Goal: Task Accomplishment & Management: Manage account settings

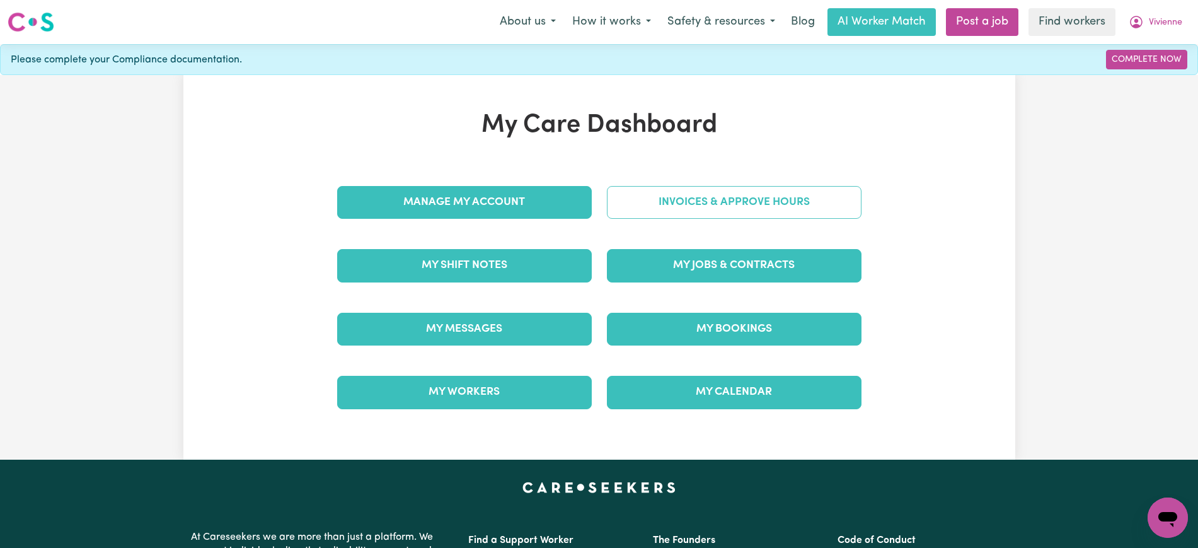
click at [663, 203] on link "Invoices & Approve Hours" at bounding box center [734, 202] width 255 height 33
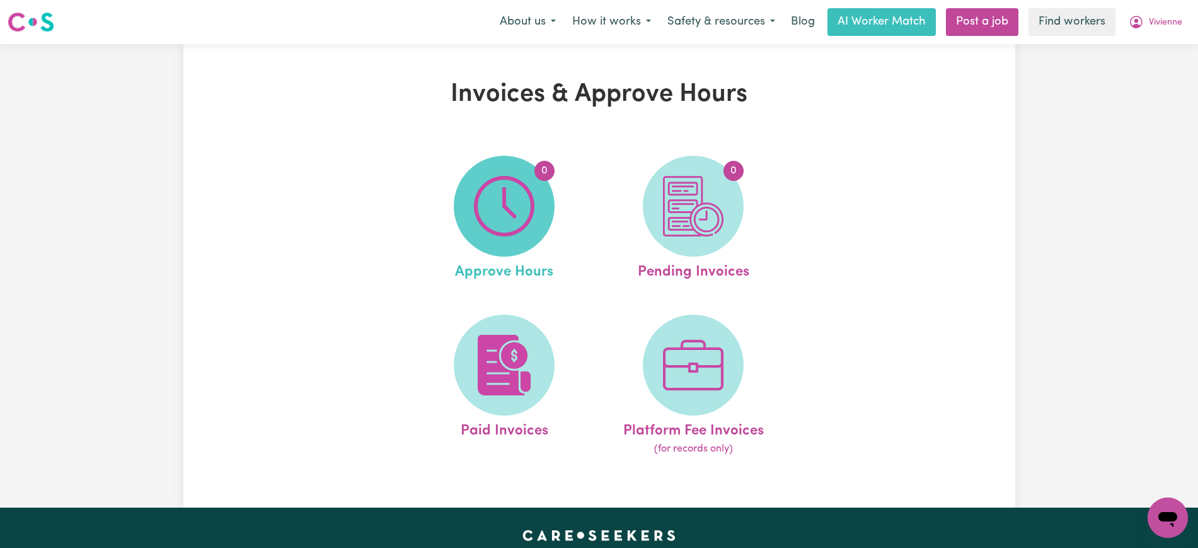
click at [526, 206] on img at bounding box center [504, 206] width 61 height 61
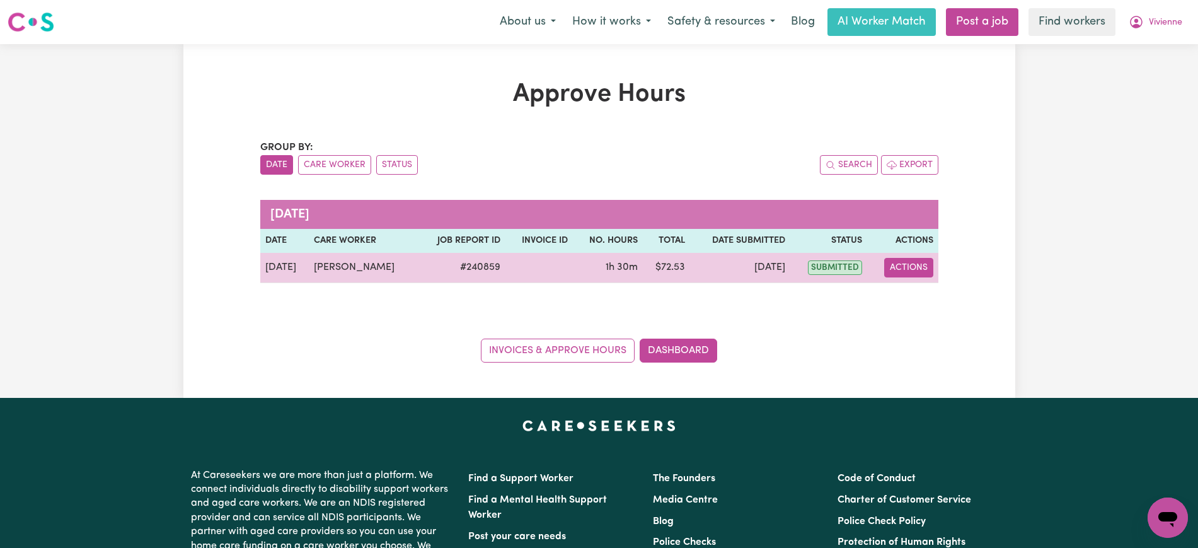
click at [921, 262] on button "Actions" at bounding box center [908, 268] width 49 height 20
click at [921, 294] on link "View Job Report" at bounding box center [940, 296] width 108 height 25
select select "pm"
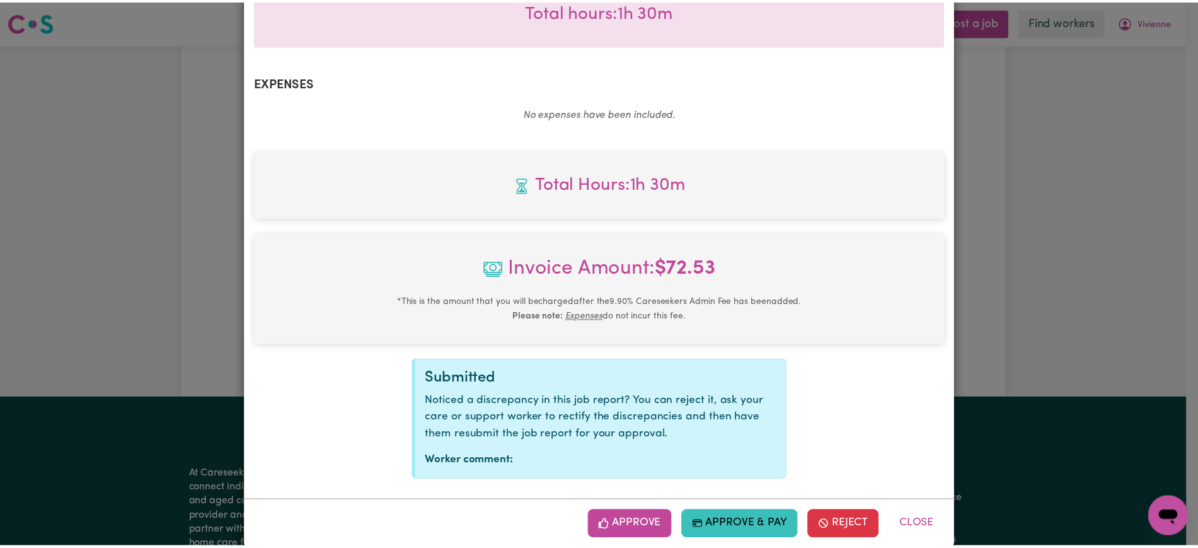
scroll to position [424, 0]
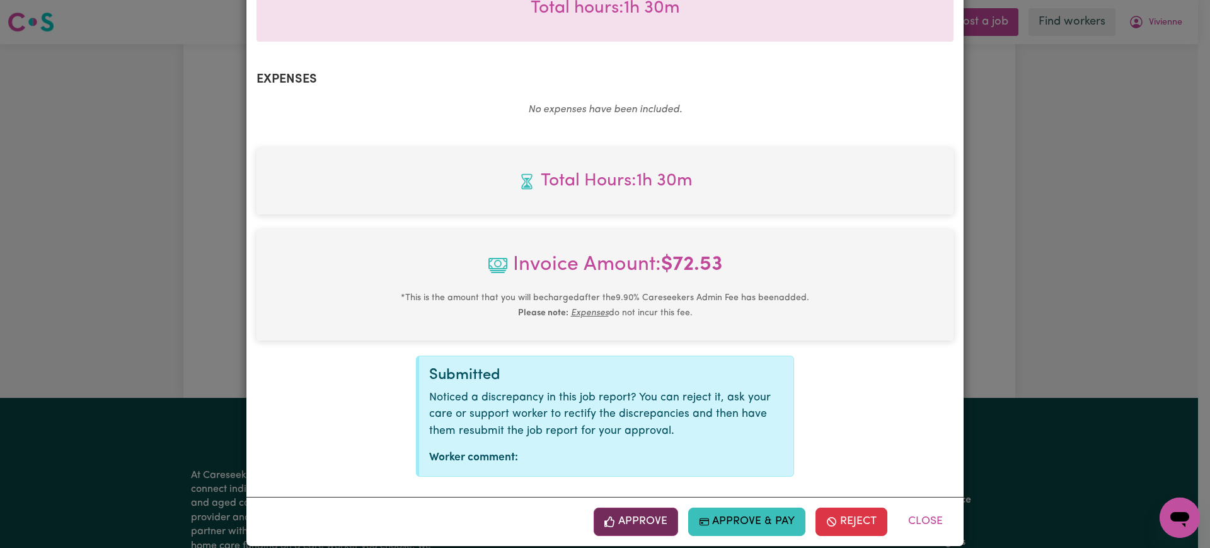
click at [640, 507] on button "Approve" at bounding box center [636, 521] width 84 height 28
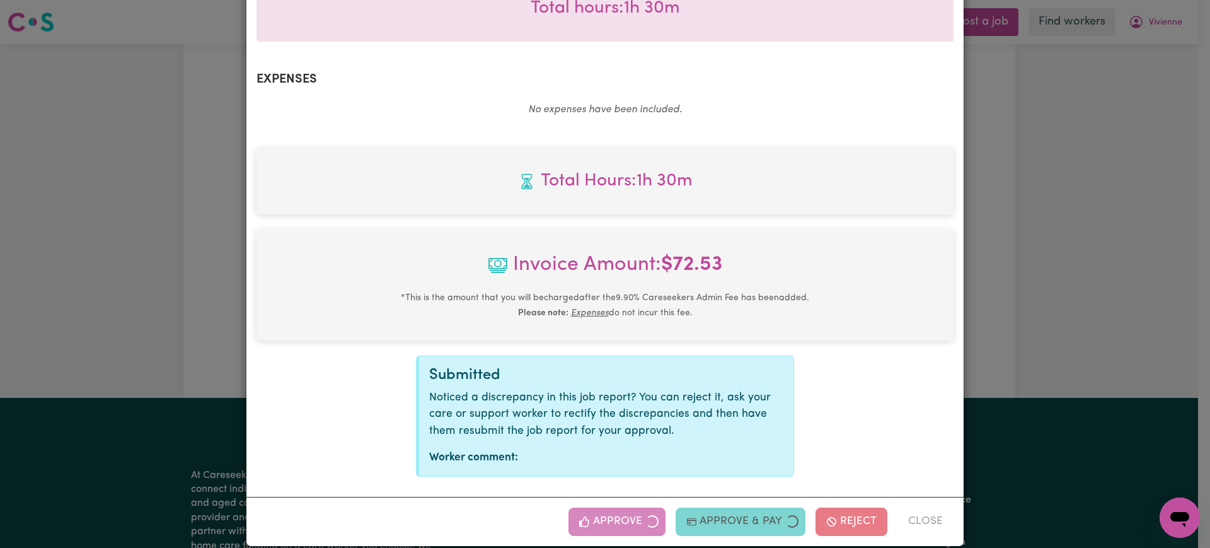
click at [1119, 246] on div "Job Report # 240859 - [PERSON_NAME] Summary Job report # 240859 Client name: [P…" at bounding box center [605, 274] width 1210 height 548
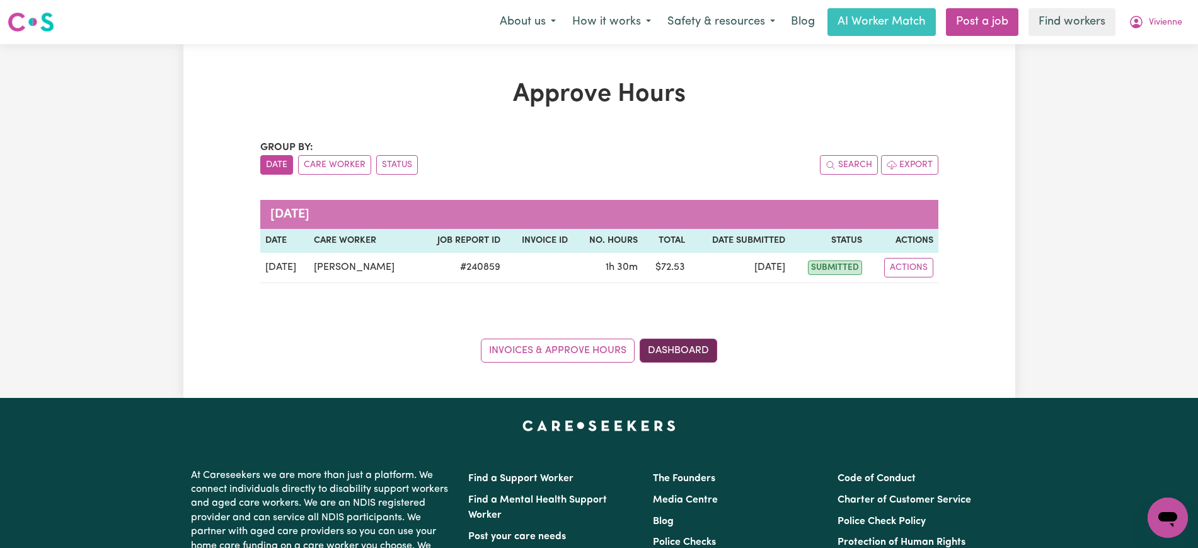
click at [702, 345] on link "Dashboard" at bounding box center [679, 350] width 78 height 24
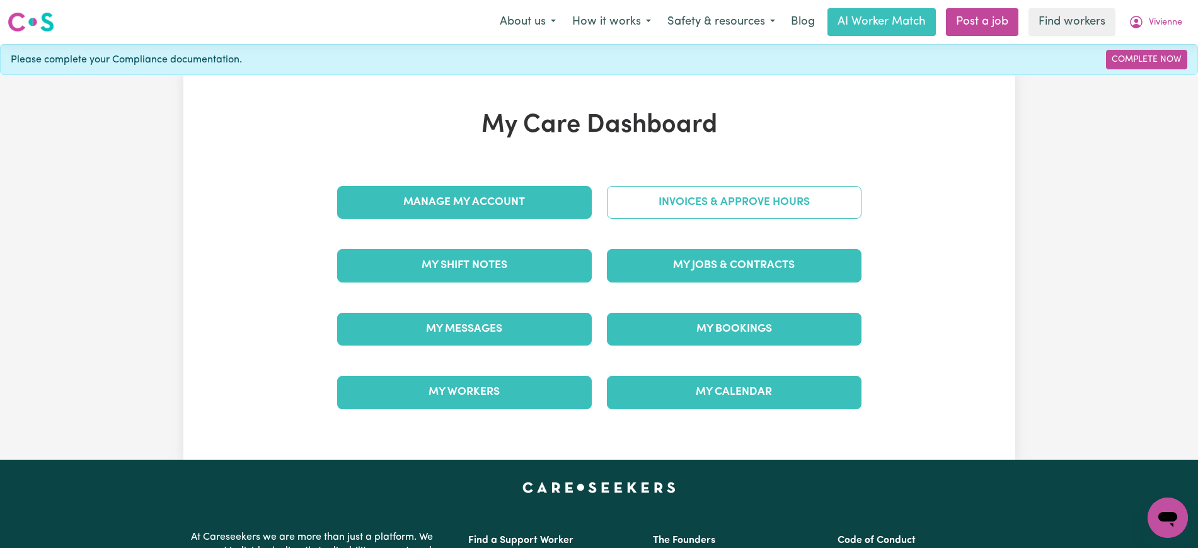
click at [688, 190] on link "Invoices & Approve Hours" at bounding box center [734, 202] width 255 height 33
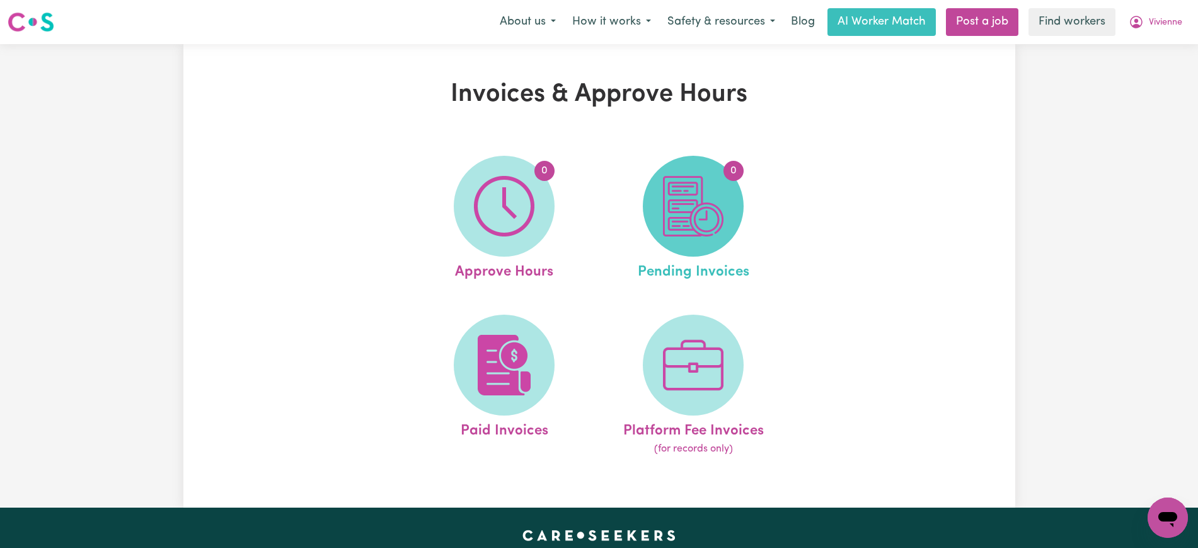
click at [719, 215] on img at bounding box center [693, 206] width 61 height 61
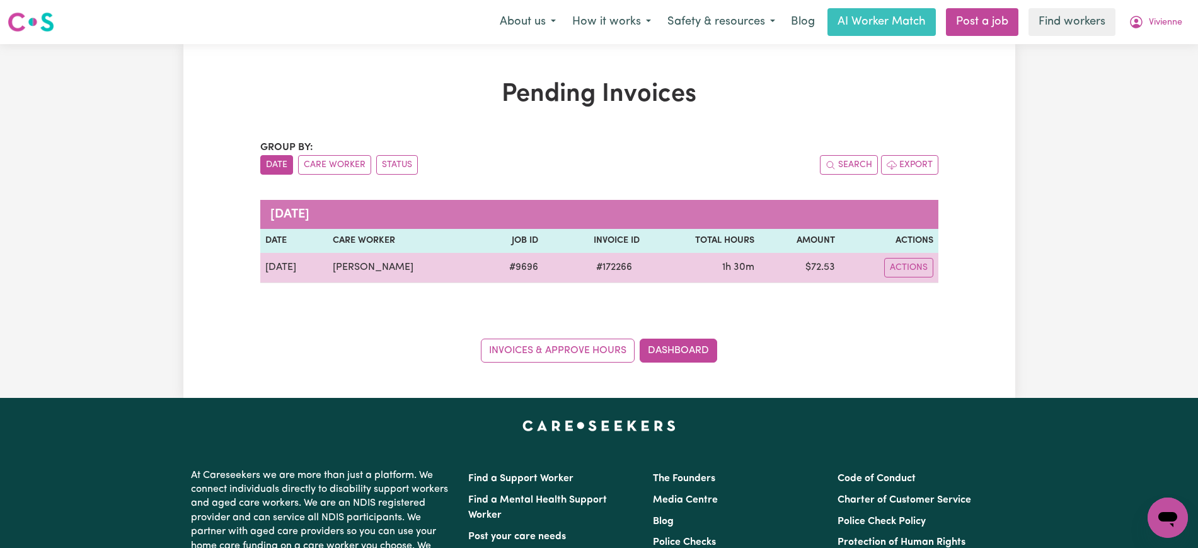
click at [611, 268] on span "# 172266" at bounding box center [614, 267] width 51 height 15
click at [611, 270] on span "# 172266" at bounding box center [614, 267] width 51 height 15
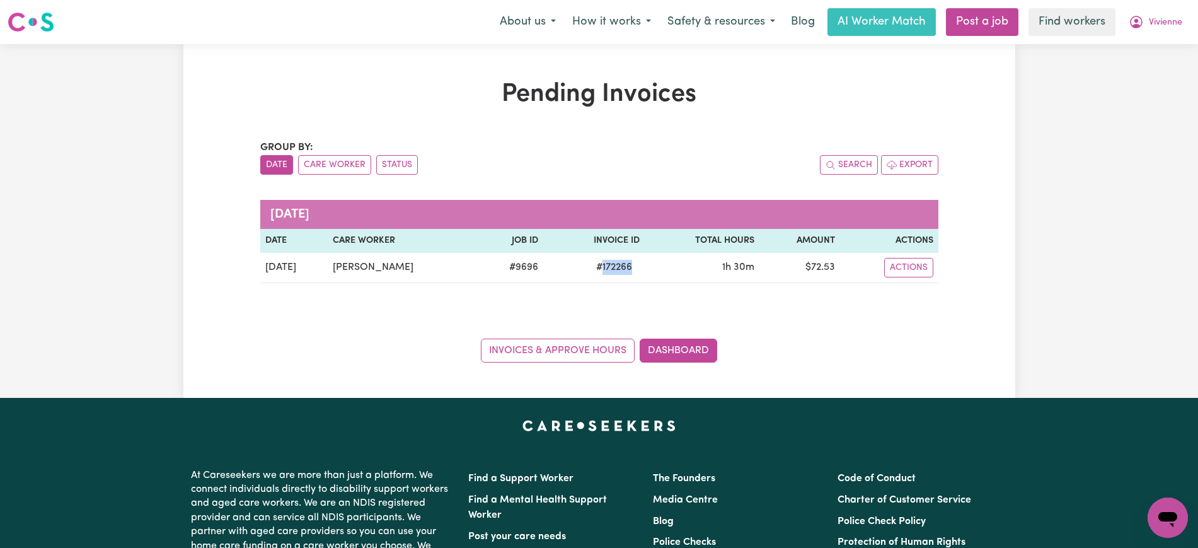
copy span "172266"
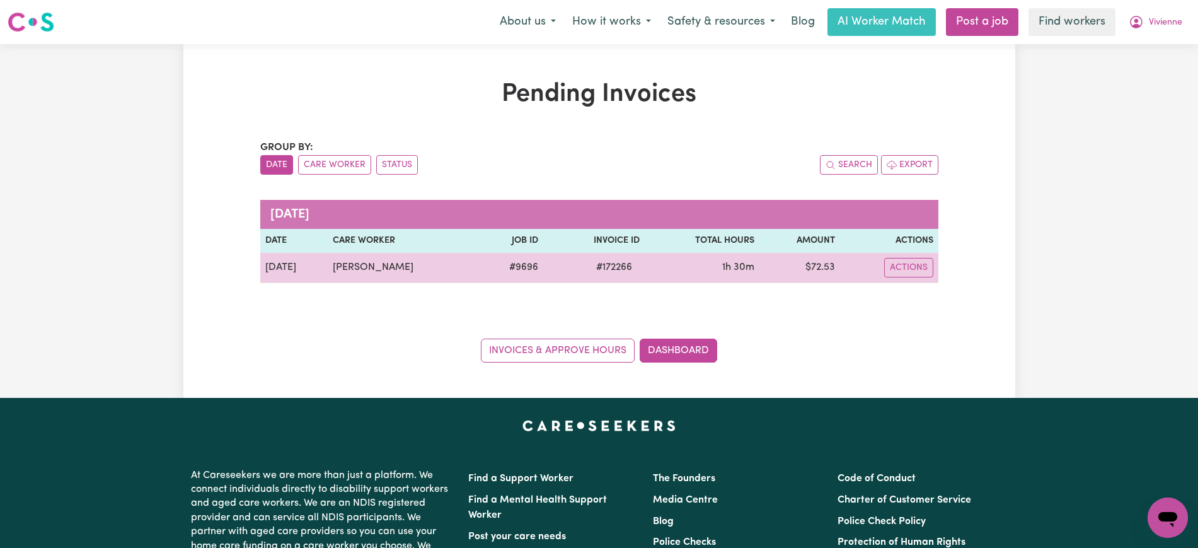
click at [819, 272] on td "$ 72.53" at bounding box center [799, 268] width 81 height 30
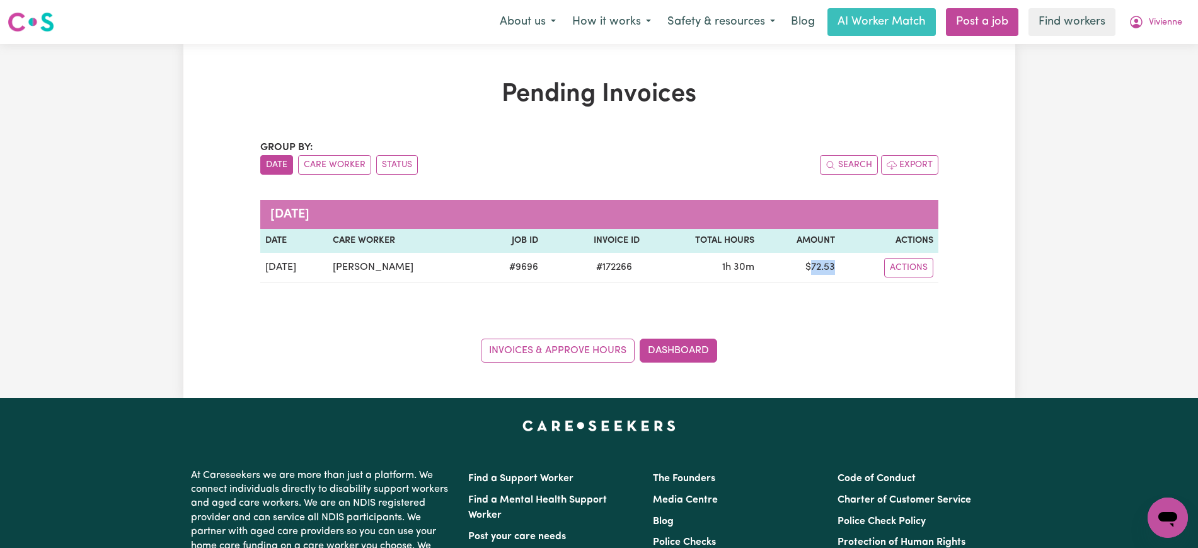
copy td "72.53"
click at [1131, 22] on icon "My Account" at bounding box center [1136, 21] width 15 height 15
click at [1132, 71] on link "Logout" at bounding box center [1140, 73] width 100 height 24
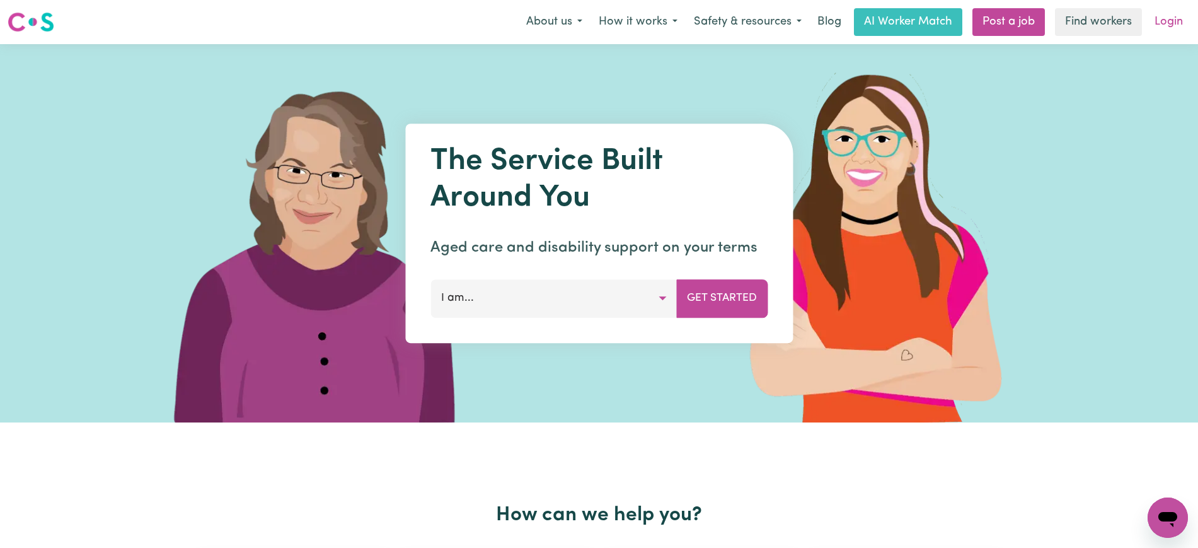
click at [1172, 16] on link "Login" at bounding box center [1168, 22] width 43 height 28
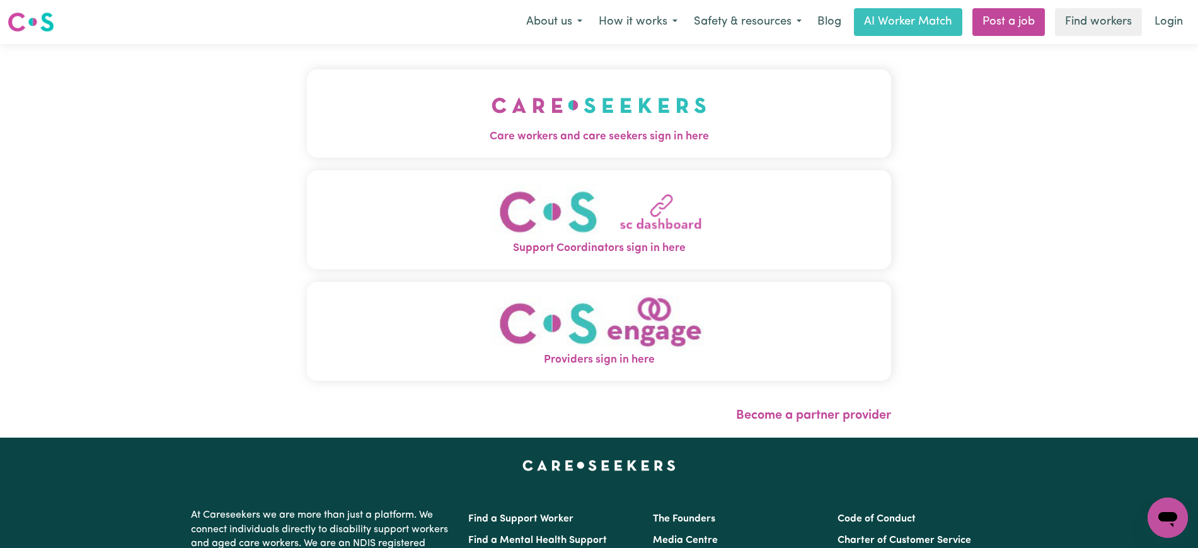
click at [528, 130] on span "Care workers and care seekers sign in here" at bounding box center [599, 137] width 584 height 16
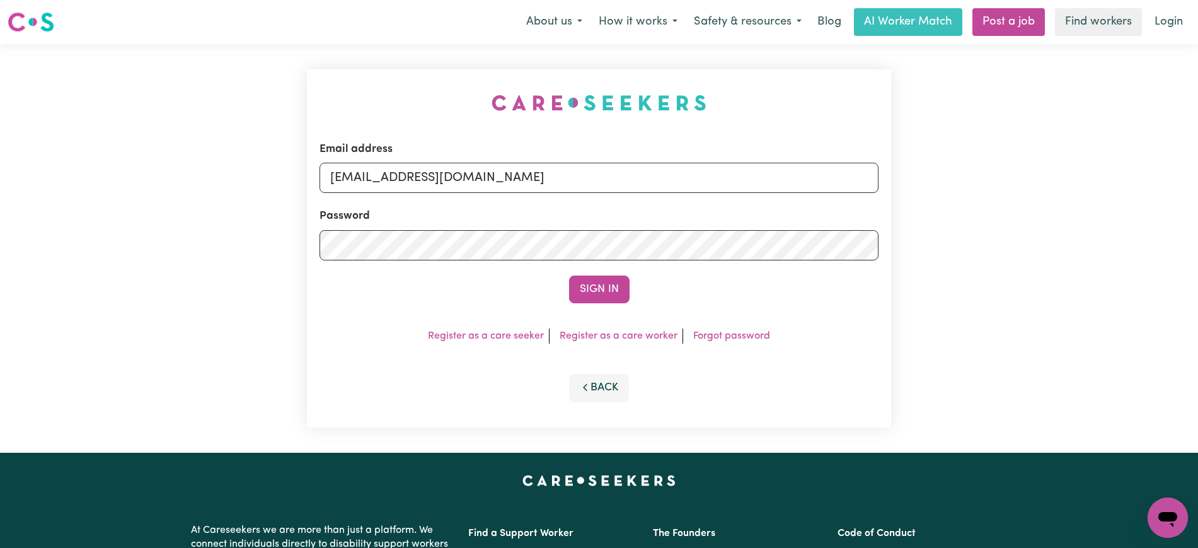
click at [377, 54] on div "Email address [EMAIL_ADDRESS][DOMAIN_NAME] Password Sign In Register as a care …" at bounding box center [598, 248] width 599 height 408
drag, startPoint x: 395, startPoint y: 176, endPoint x: 1124, endPoint y: 182, distance: 728.6
click at [1124, 182] on div "Email address [EMAIL_ADDRESS][DOMAIN_NAME] Password Sign In Register as a care …" at bounding box center [599, 248] width 1198 height 408
type input "[EMAIL_ADDRESS][DOMAIN_NAME]"
click at [569, 275] on button "Sign In" at bounding box center [599, 289] width 61 height 28
